Goal: Information Seeking & Learning: Learn about a topic

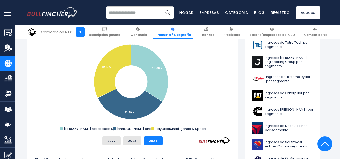
scroll to position [150, 0]
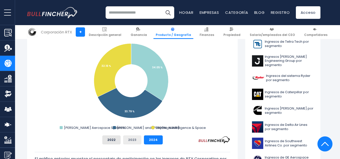
click at [136, 140] on button "2023" at bounding box center [132, 139] width 18 height 9
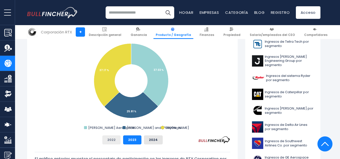
click at [110, 141] on font "2022" at bounding box center [111, 139] width 8 height 5
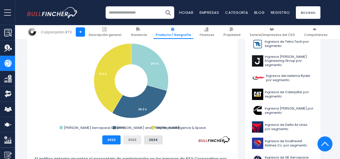
click at [129, 143] on button "2023" at bounding box center [132, 139] width 18 height 9
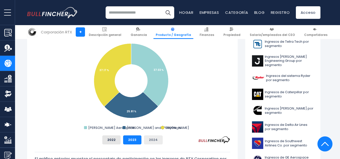
click at [153, 141] on font "2024" at bounding box center [153, 139] width 9 height 5
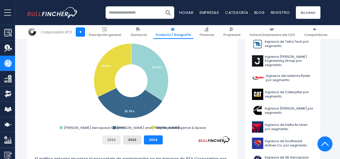
click at [117, 137] on button "2022" at bounding box center [111, 139] width 18 height 9
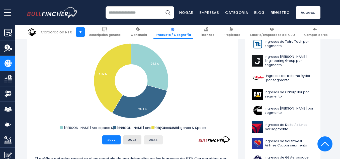
click at [154, 140] on font "2024" at bounding box center [153, 139] width 9 height 5
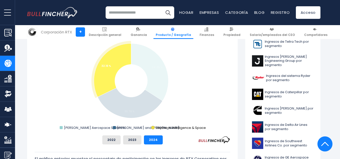
drag, startPoint x: 206, startPoint y: 127, endPoint x: 170, endPoint y: 126, distance: 35.6
click at [170, 126] on icon "Created with Highcharts 12.1.2 Chart context menu RTX Corporation's Revenue Sha…" at bounding box center [132, 81] width 195 height 100
drag, startPoint x: 154, startPoint y: 126, endPoint x: 163, endPoint y: 128, distance: 9.7
click at [163, 128] on g "Raytheon Intelligence & Space" at bounding box center [178, 127] width 54 height 5
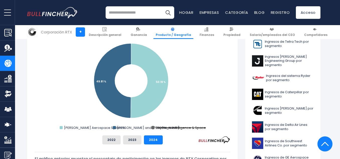
click at [160, 128] on text "Raytheon Intelligence & Space" at bounding box center [181, 127] width 50 height 5
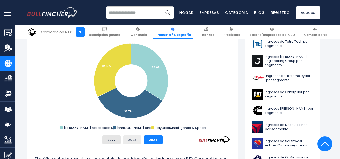
click at [135, 143] on button "2023" at bounding box center [132, 139] width 18 height 9
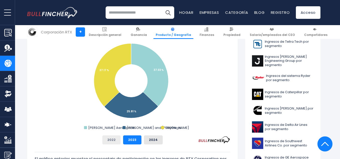
click at [116, 139] on button "2022" at bounding box center [111, 139] width 18 height 9
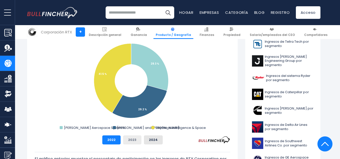
click at [129, 138] on font "2023" at bounding box center [132, 139] width 8 height 5
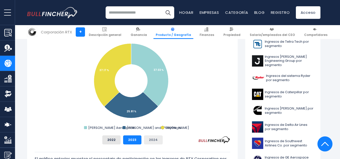
click at [158, 137] on button "2024" at bounding box center [153, 139] width 19 height 9
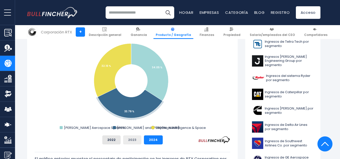
click at [136, 138] on font "2023" at bounding box center [132, 139] width 8 height 5
